Goal: Information Seeking & Learning: Check status

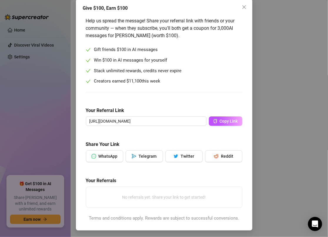
scroll to position [31, 0]
click at [270, 69] on div "Give $100, Earn $100 Help us spread the message! Share your referral link with …" at bounding box center [164, 118] width 328 height 237
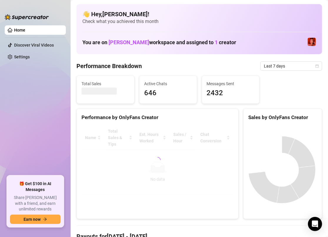
click at [174, 64] on div "Performance Breakdown Last 7 days" at bounding box center [200, 65] width 246 height 9
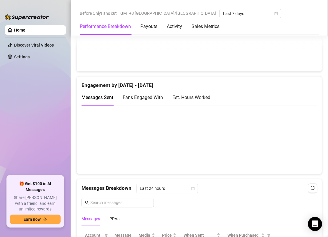
scroll to position [383, 0]
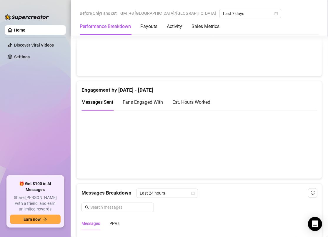
click at [146, 99] on span "Fans Engaged With" at bounding box center [143, 102] width 40 height 6
click at [184, 100] on div "Est. Hours Worked" at bounding box center [191, 101] width 38 height 7
click at [97, 99] on span "Messages Sent" at bounding box center [98, 102] width 32 height 6
click at [133, 99] on span "Fans Engaged With" at bounding box center [143, 102] width 40 height 6
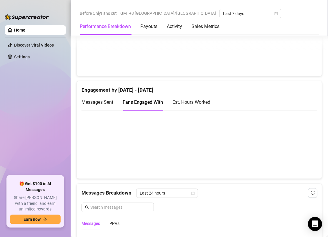
click at [179, 98] on div "Est. Hours Worked" at bounding box center [191, 101] width 38 height 7
click at [98, 99] on span "Messages Sent" at bounding box center [98, 102] width 32 height 6
click at [157, 99] on span "Fans Engaged With" at bounding box center [143, 102] width 40 height 6
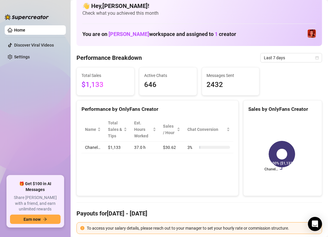
scroll to position [0, 0]
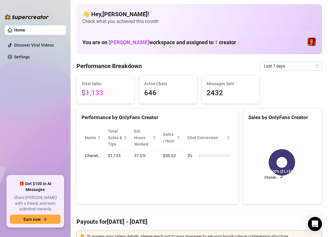
click at [96, 92] on span "$1,133" at bounding box center [106, 92] width 48 height 11
